Goal: Find specific page/section: Find specific page/section

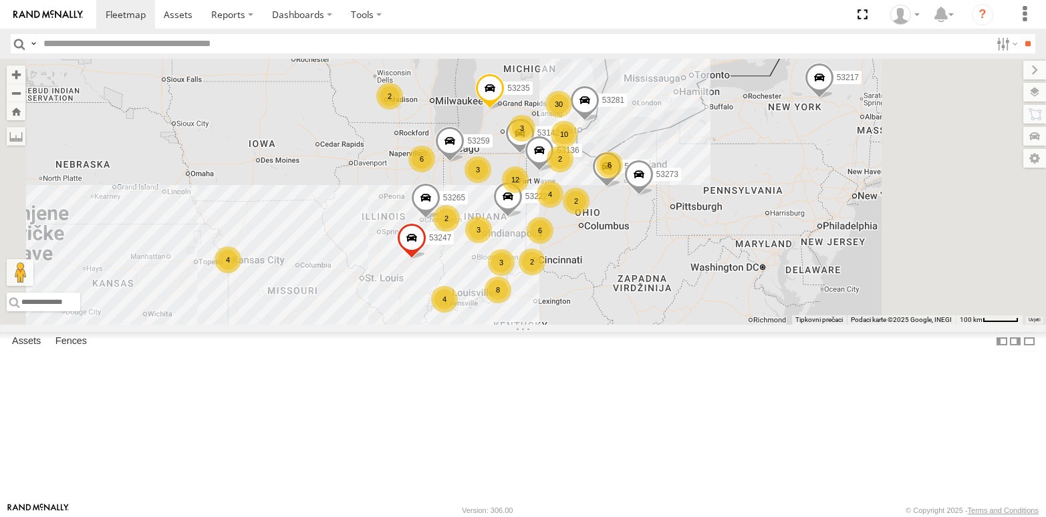
click at [86, 47] on input "text" at bounding box center [514, 43] width 952 height 19
type input "*****"
click at [1019, 34] on input "**" at bounding box center [1026, 43] width 15 height 19
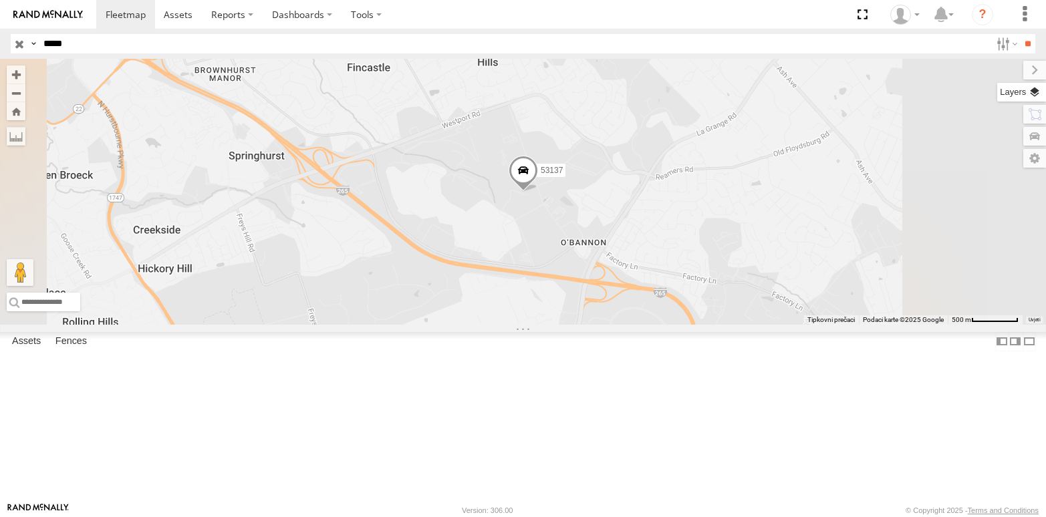
click at [1038, 93] on label at bounding box center [1021, 92] width 49 height 19
click at [0, 0] on span "Basemaps" at bounding box center [0, 0] width 0 height 0
click at [0, 0] on span "Satellite + Roadmap" at bounding box center [0, 0] width 0 height 0
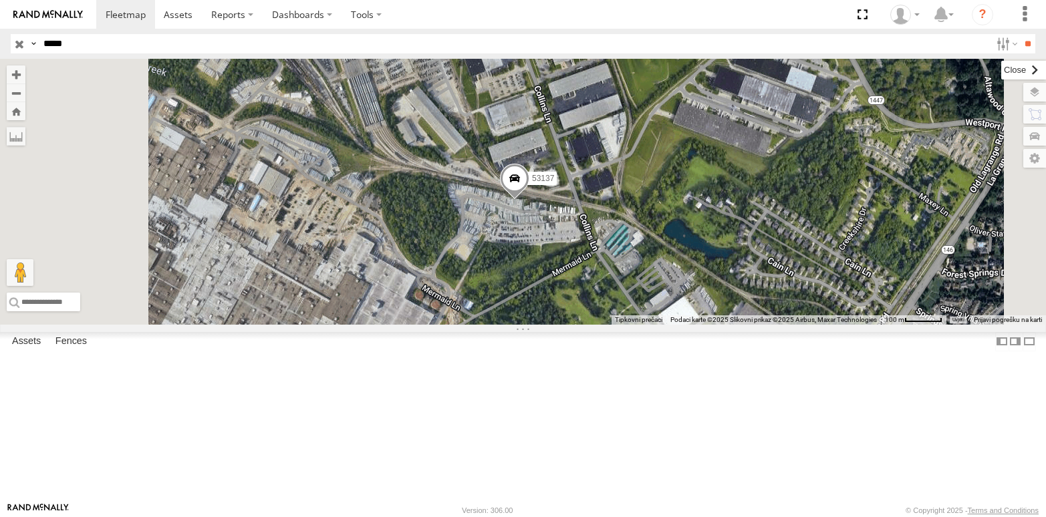
click at [1001, 73] on label at bounding box center [1023, 70] width 45 height 19
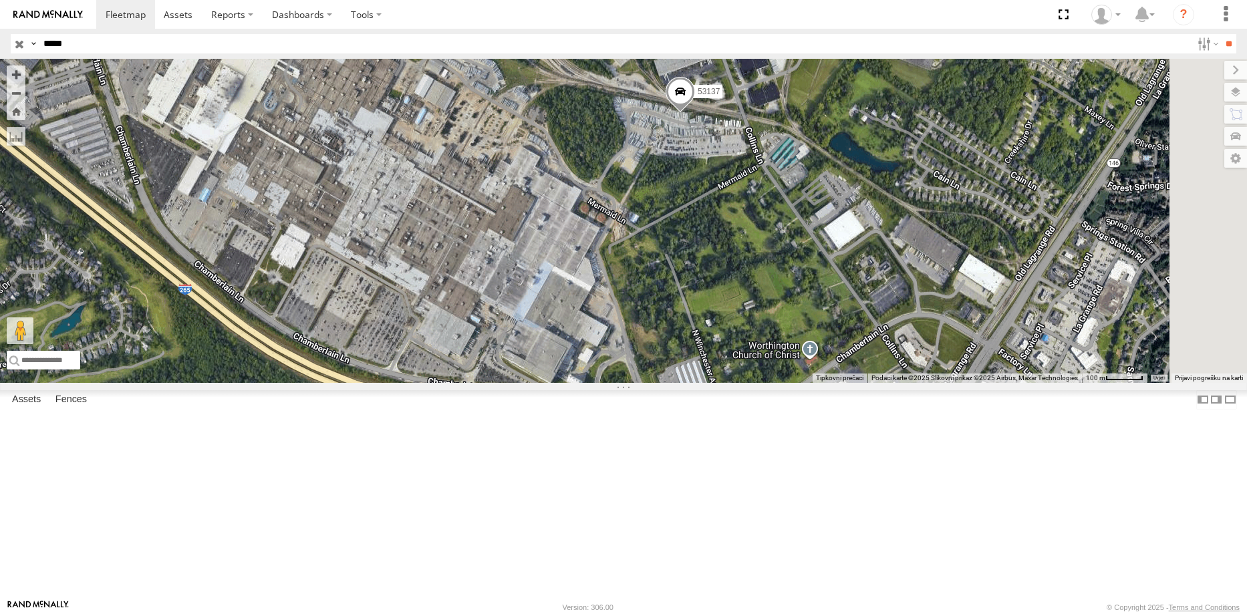
drag, startPoint x: 748, startPoint y: 387, endPoint x: 833, endPoint y: 261, distance: 152.5
click at [833, 261] on div "53137" at bounding box center [623, 221] width 1247 height 324
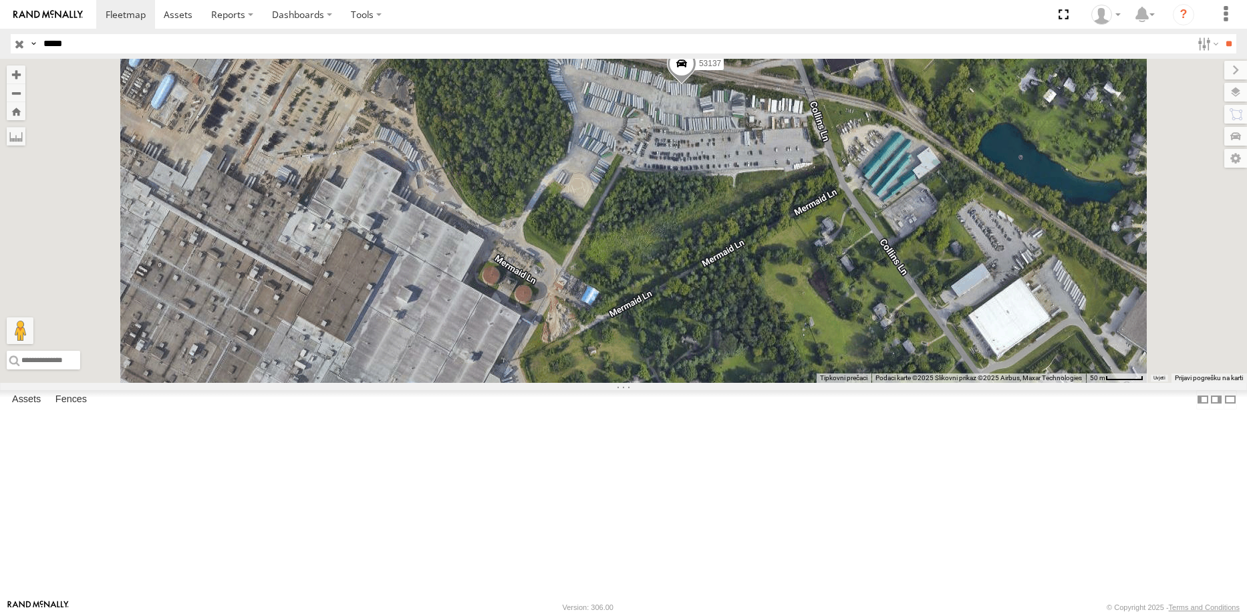
drag, startPoint x: 788, startPoint y: 335, endPoint x: 813, endPoint y: 243, distance: 96.1
click at [813, 243] on div "53137" at bounding box center [623, 221] width 1247 height 324
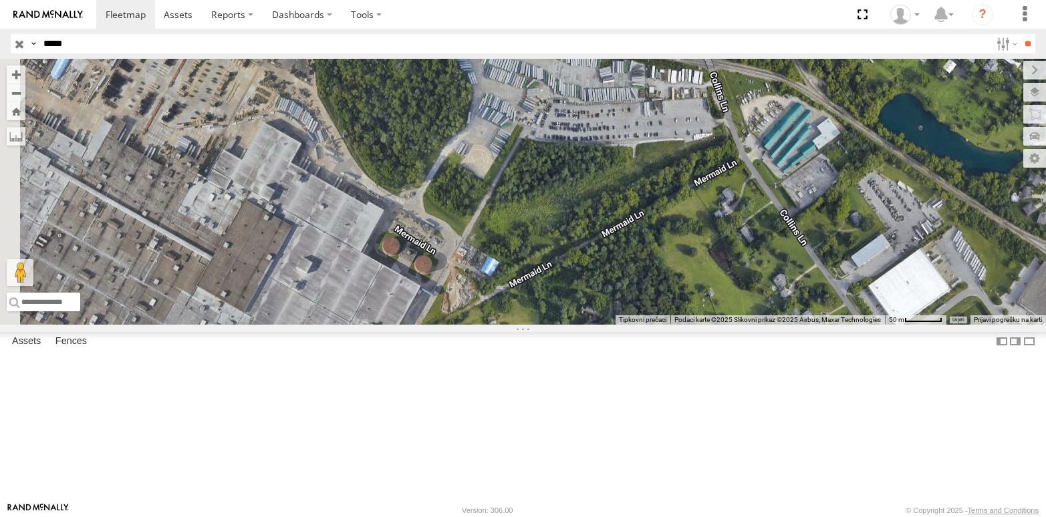
click at [18, 45] on input "button" at bounding box center [19, 43] width 17 height 19
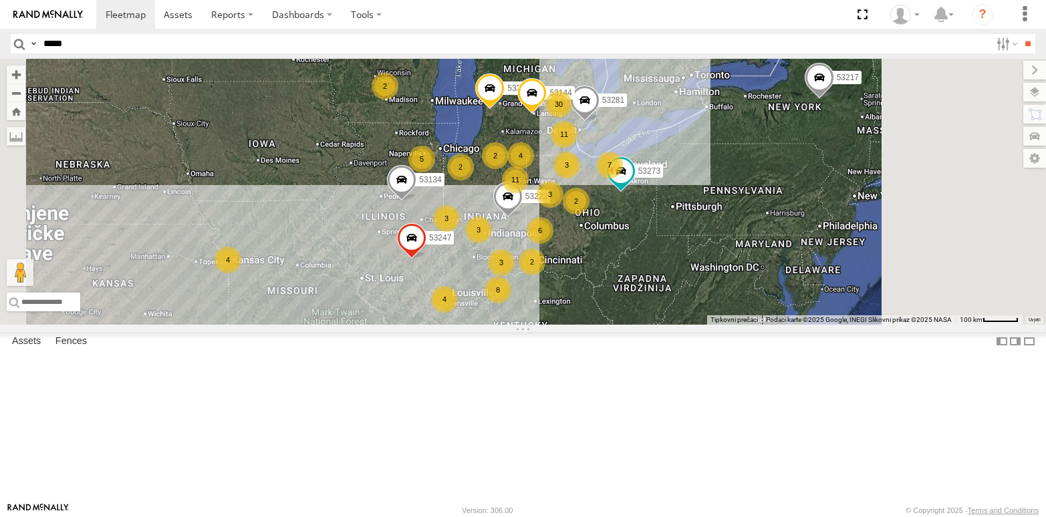
click at [189, 44] on input "*****" at bounding box center [514, 43] width 952 height 19
type input "*****"
click at [1019, 34] on input "**" at bounding box center [1026, 43] width 15 height 19
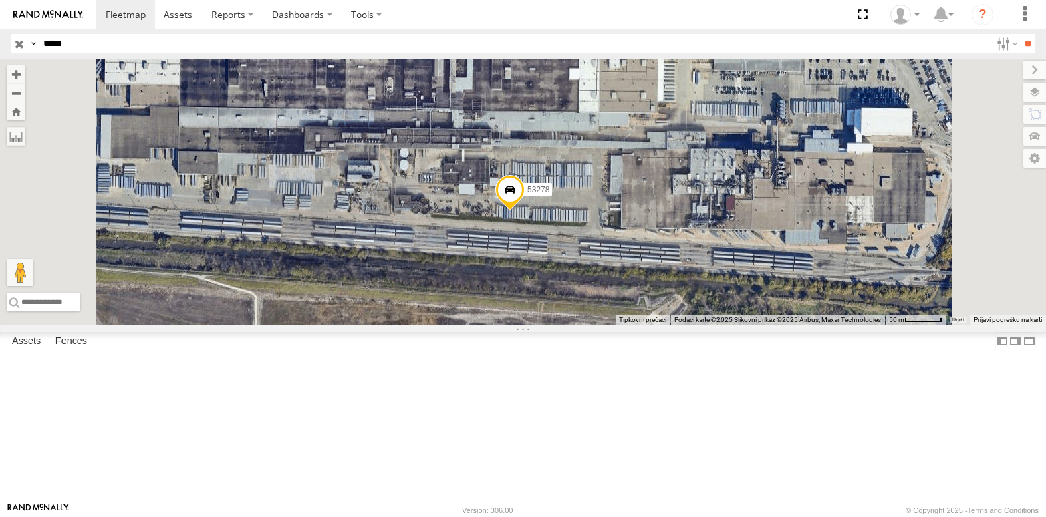
click at [21, 41] on input "button" at bounding box center [19, 43] width 17 height 19
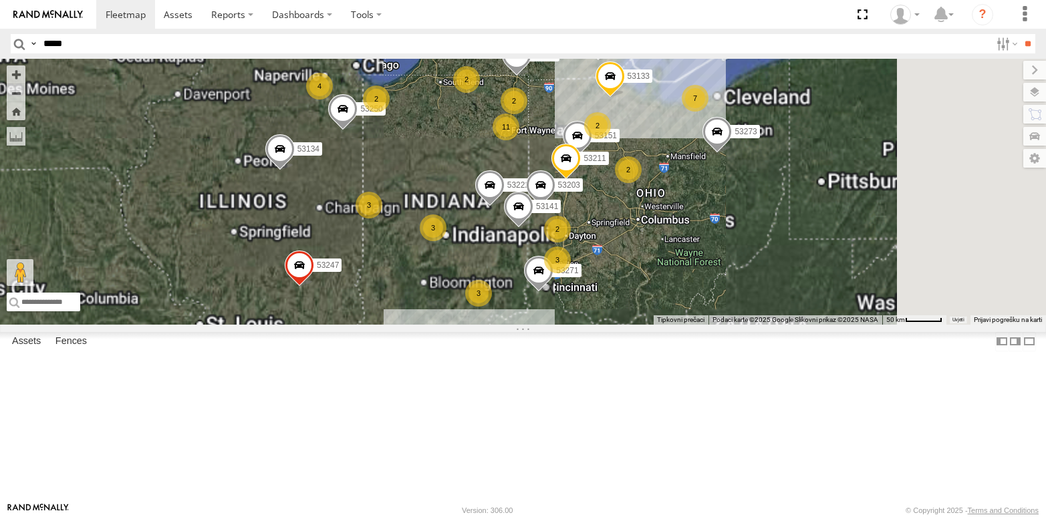
drag, startPoint x: 611, startPoint y: 440, endPoint x: 657, endPoint y: 401, distance: 60.7
click at [657, 325] on div "53247 53273 53217 53281 53235 53134 7 4 11 9 53271 25 3 7 2 2 2 3 4 3 53151 532…" at bounding box center [523, 192] width 1046 height 266
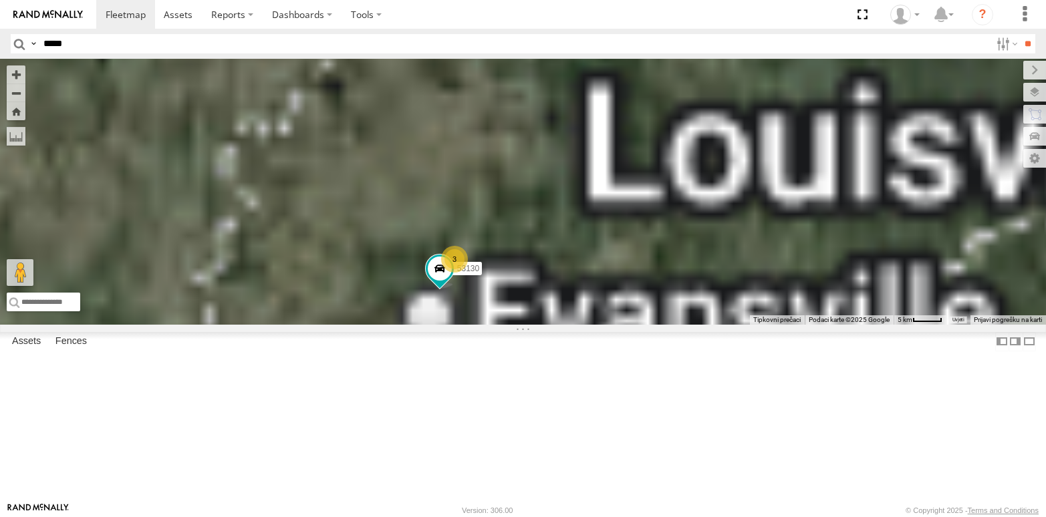
drag, startPoint x: 544, startPoint y: 430, endPoint x: 627, endPoint y: 354, distance: 113.0
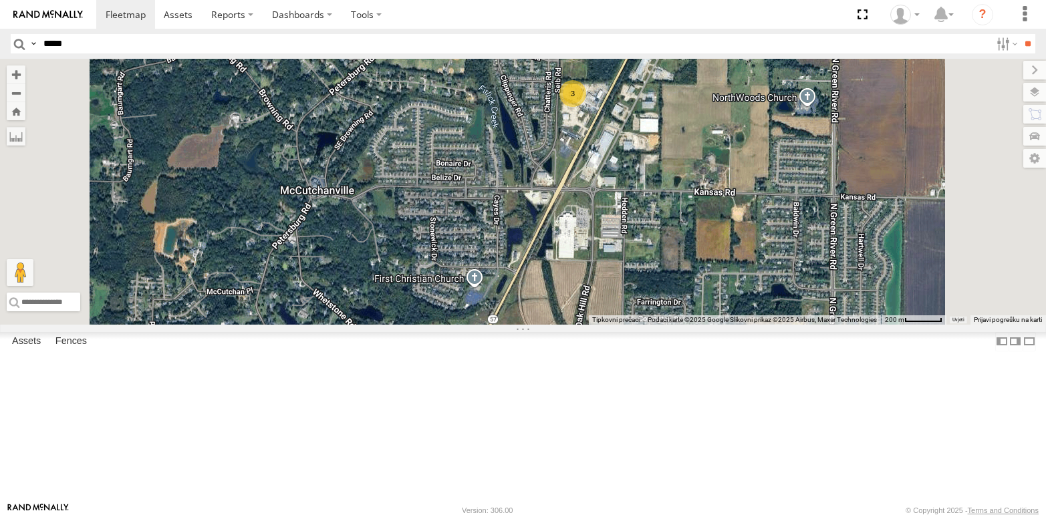
drag, startPoint x: 751, startPoint y: 343, endPoint x: 778, endPoint y: 228, distance: 118.1
click at [778, 228] on div "53247 53273 53217 53281 53235 53134 53271 53151 53222 53250 53203 53133 53270 5…" at bounding box center [523, 192] width 1046 height 266
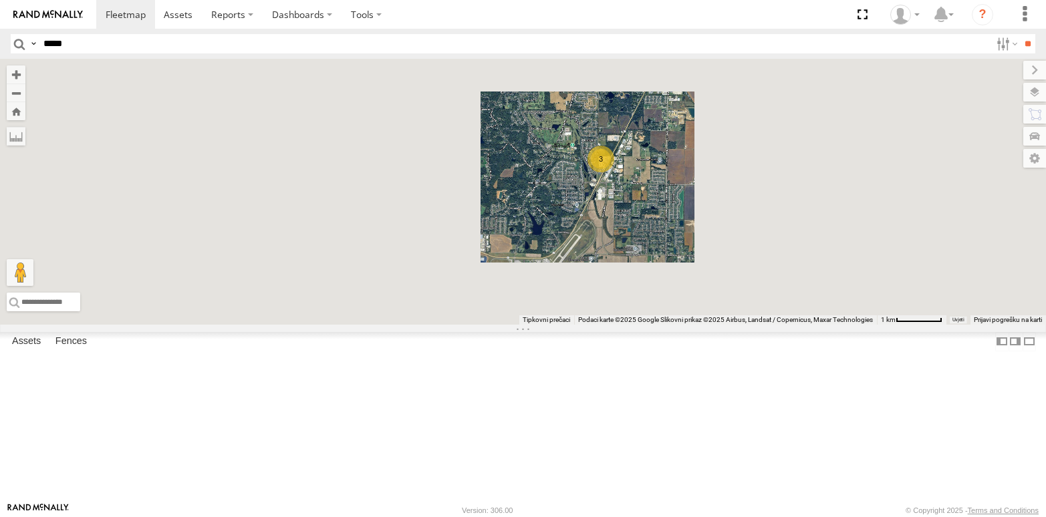
drag, startPoint x: 712, startPoint y: 420, endPoint x: 738, endPoint y: 315, distance: 107.4
click at [738, 315] on div "53247 53273 53217 53281 53235 53134 53271 53151 53222 53250 53203 53133 53270 5…" at bounding box center [523, 192] width 1046 height 266
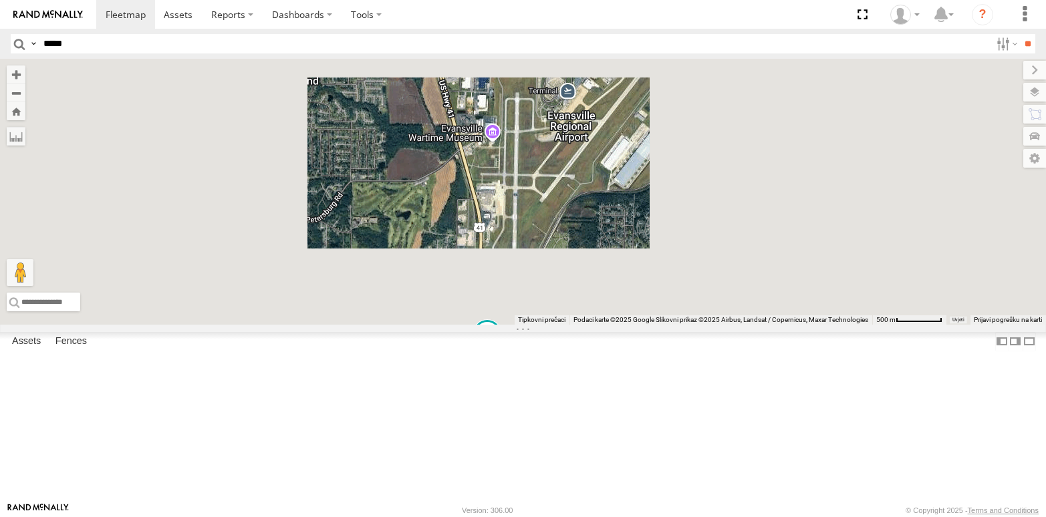
drag, startPoint x: 698, startPoint y: 247, endPoint x: 673, endPoint y: 472, distance: 226.6
click at [673, 325] on div "53247 53273 53217 53281 53235 53134 53271 53151 53222 53250 53203 53133 53270 5…" at bounding box center [523, 192] width 1046 height 266
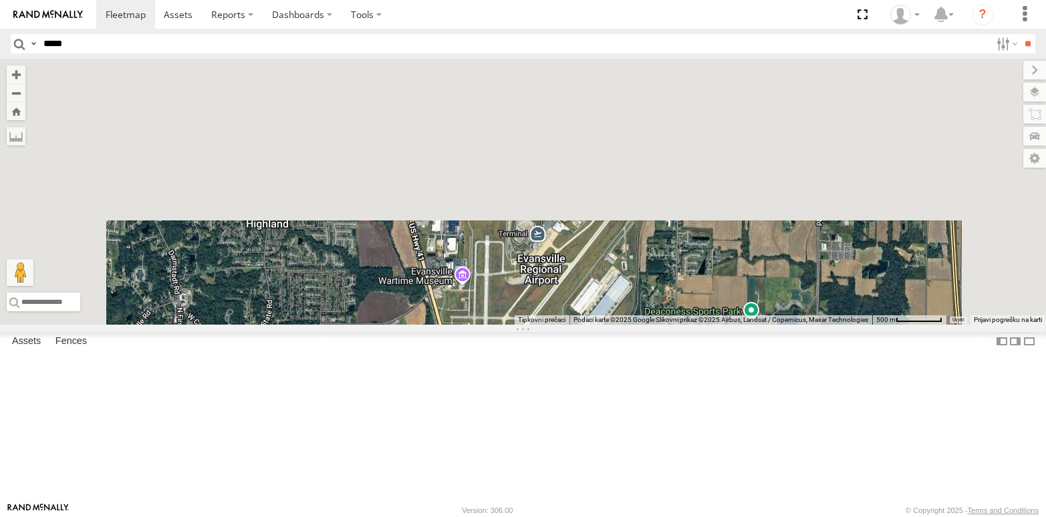
drag, startPoint x: 802, startPoint y: 299, endPoint x: 697, endPoint y: 462, distance: 194.4
click at [697, 325] on div "53247 53273 53217 53281 53235 53134 53271 53151 53222 53250 53203 53133 53270 5…" at bounding box center [523, 192] width 1046 height 266
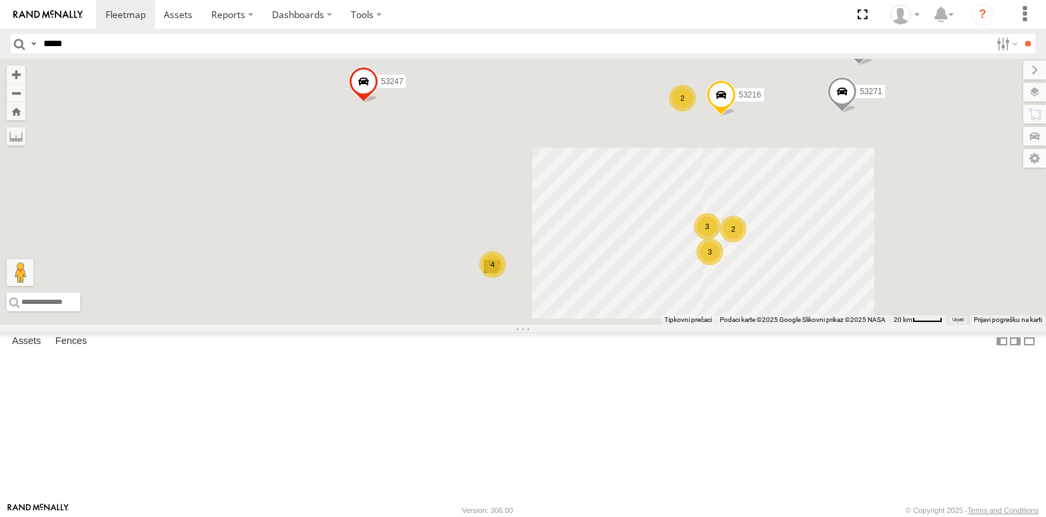
drag, startPoint x: 734, startPoint y: 231, endPoint x: 688, endPoint y: 291, distance: 75.2
click at [688, 291] on div "53247 53273 53217 53281 53235 53134 53271 53151 53222 53250 53203 53133 53270 5…" at bounding box center [523, 192] width 1046 height 266
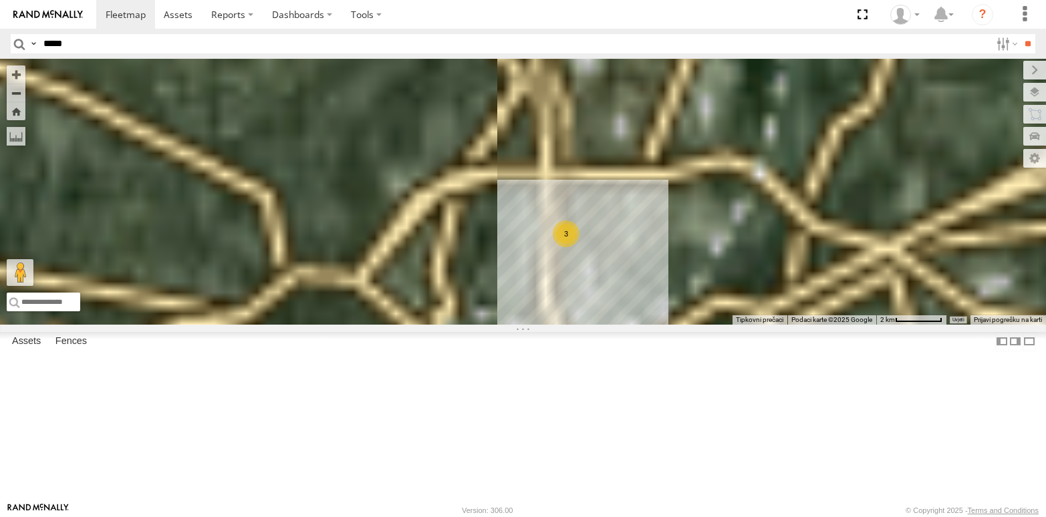
drag, startPoint x: 981, startPoint y: 342, endPoint x: 674, endPoint y: 230, distance: 327.2
click at [675, 230] on div "53247 53273 53217 53281 53235 53134 53271 53151 53222 53250 53203 53133 53270 5…" at bounding box center [523, 192] width 1046 height 266
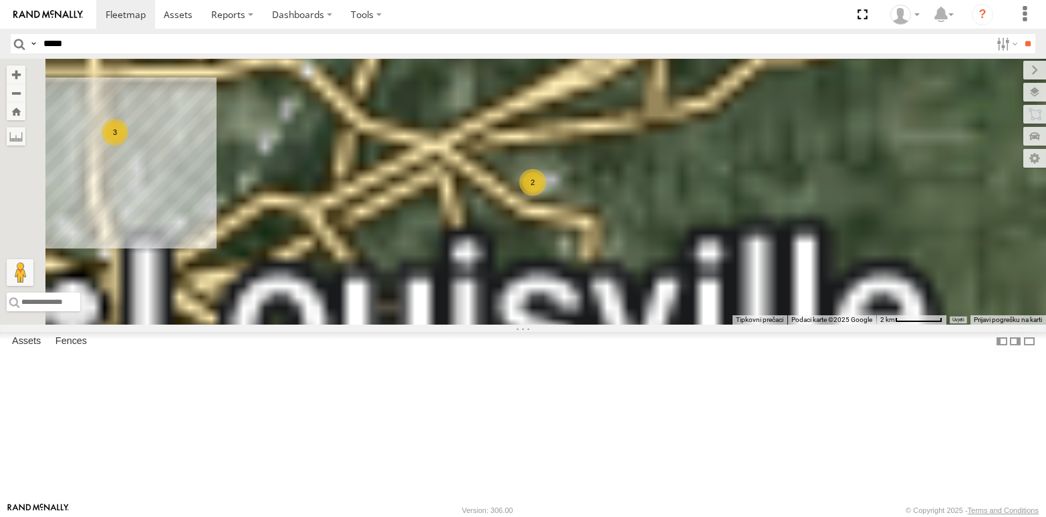
drag, startPoint x: 569, startPoint y: 101, endPoint x: 784, endPoint y: 273, distance: 276.2
click at [784, 273] on div "53247 53273 53217 53281 53235 53134 53271 53151 53222 53250 53203 53133 53270 5…" at bounding box center [523, 192] width 1046 height 266
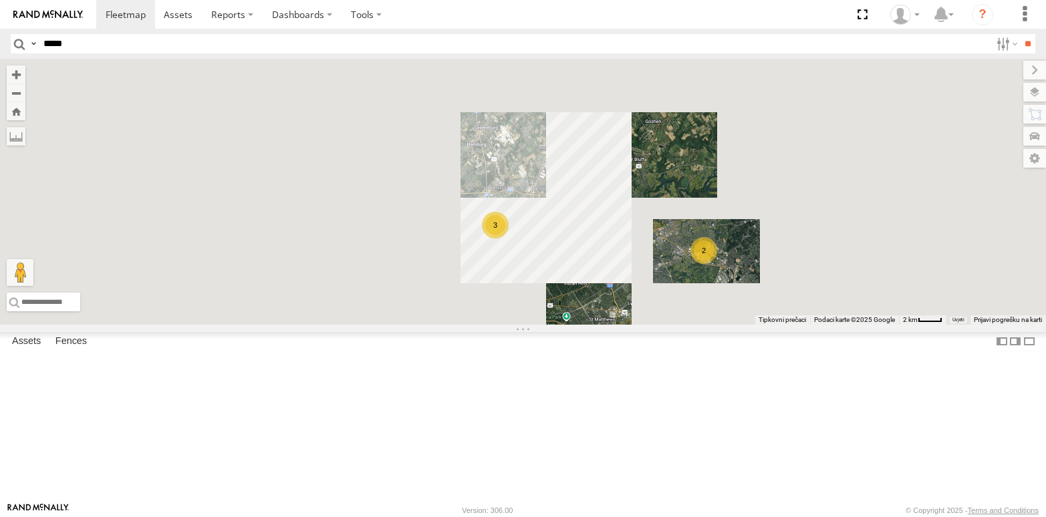
drag, startPoint x: 544, startPoint y: 250, endPoint x: 776, endPoint y: 338, distance: 248.7
click at [776, 325] on div "53247 53273 53217 53281 53235 53134 53271 53151 53222 53250 53203 53133 53270 5…" at bounding box center [523, 192] width 1046 height 266
